Goal: Task Accomplishment & Management: Manage account settings

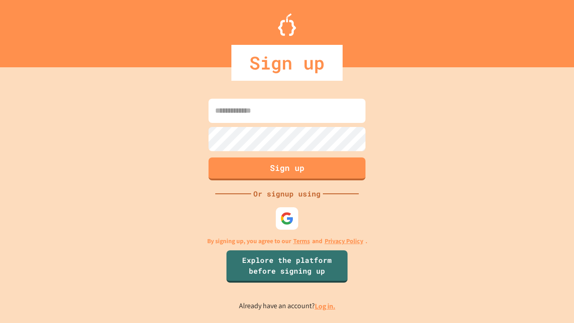
click at [325, 306] on link "Log in." at bounding box center [325, 305] width 21 height 9
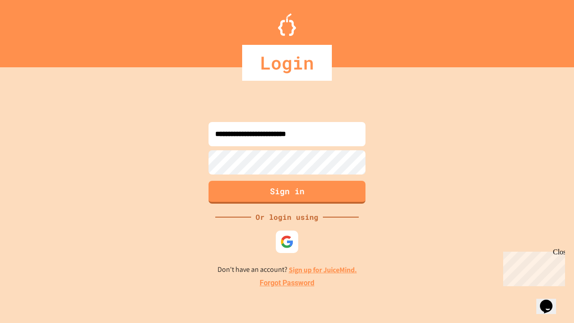
type input "**********"
